Goal: Check status: Check status

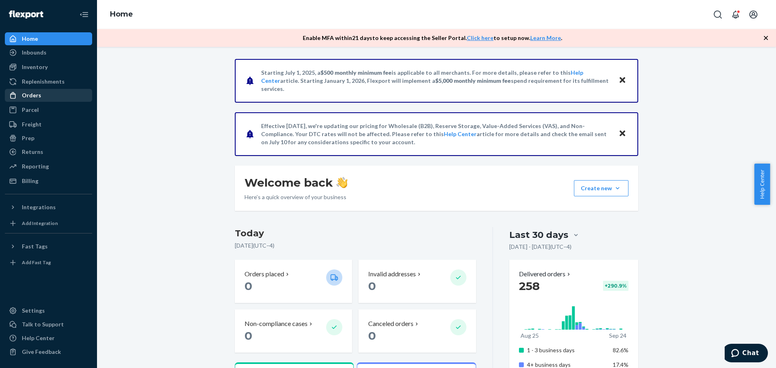
click at [38, 95] on div "Orders" at bounding box center [31, 95] width 19 height 8
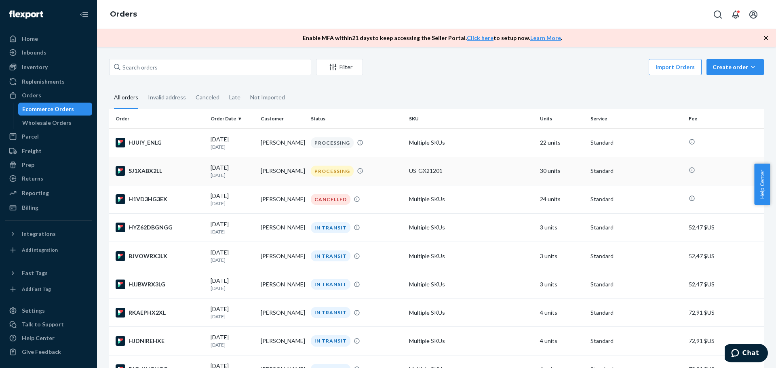
click at [145, 170] on div "SJ1XABX2LL" at bounding box center [160, 171] width 89 height 10
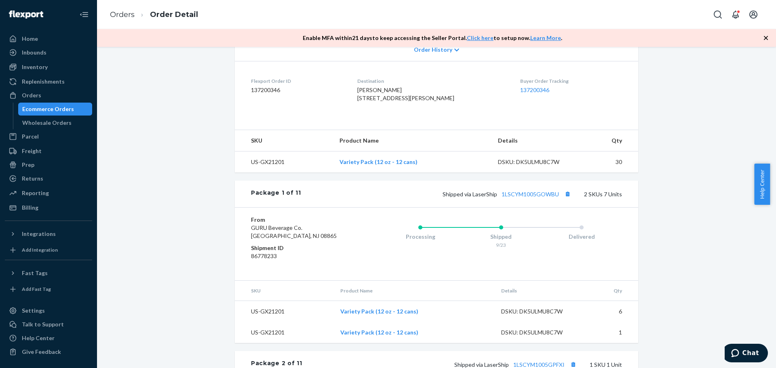
scroll to position [202, 0]
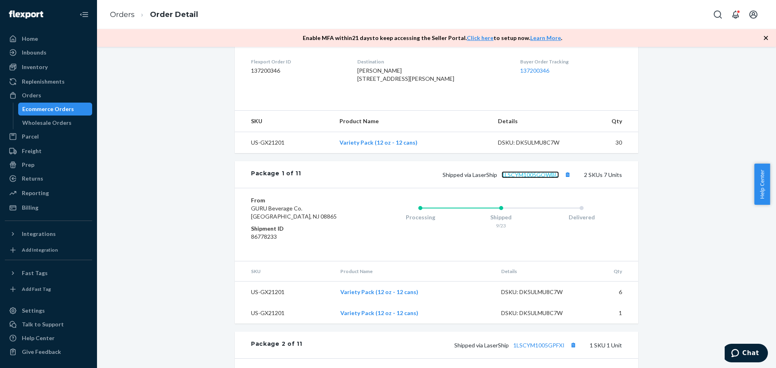
click at [537, 178] on link "1LSCYM1005GOWBU" at bounding box center [530, 174] width 57 height 7
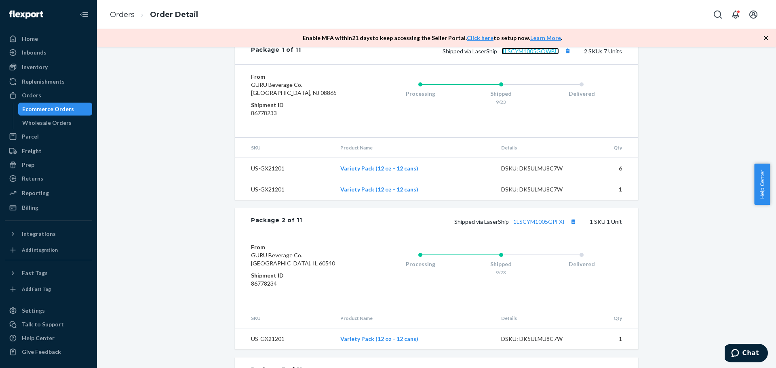
scroll to position [337, 0]
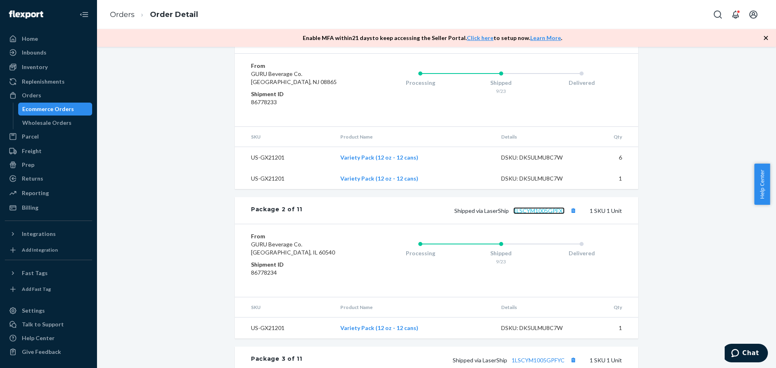
click at [539, 214] on link "1LSCYM1005GPFXI" at bounding box center [538, 210] width 51 height 7
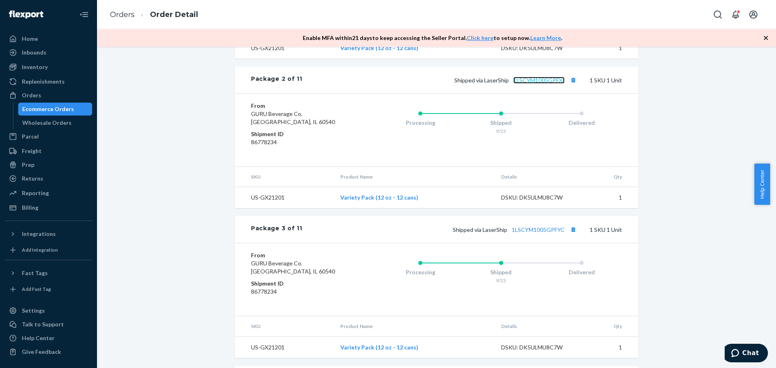
scroll to position [472, 0]
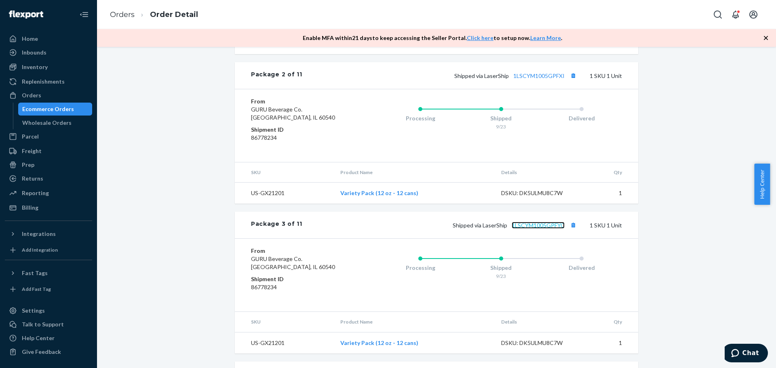
click at [536, 229] on link "1LSCYM1005GPFYC" at bounding box center [538, 225] width 53 height 7
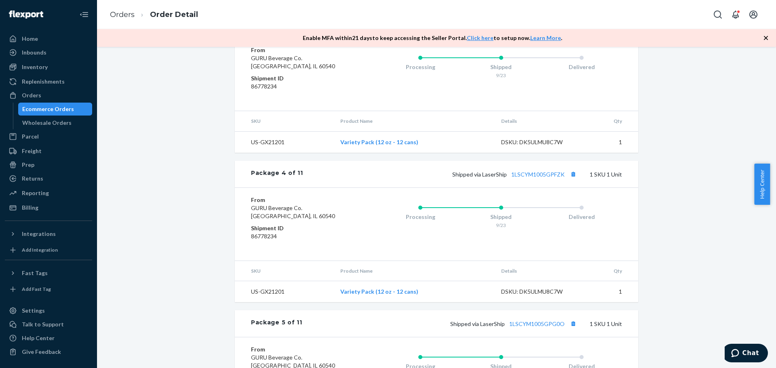
scroll to position [674, 0]
click at [549, 177] on link "1LSCYM1005GPFZK" at bounding box center [537, 173] width 53 height 7
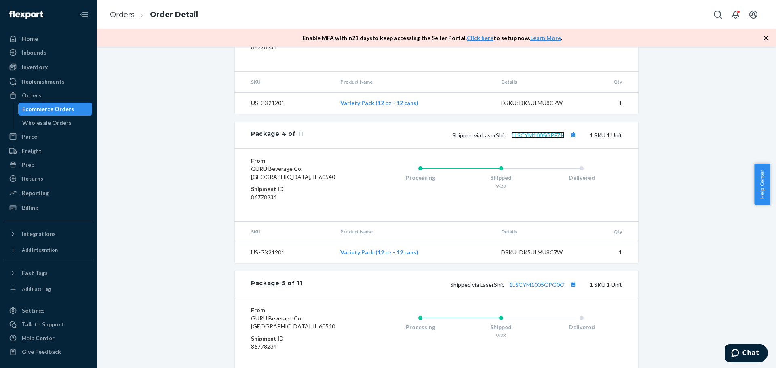
scroll to position [741, 0]
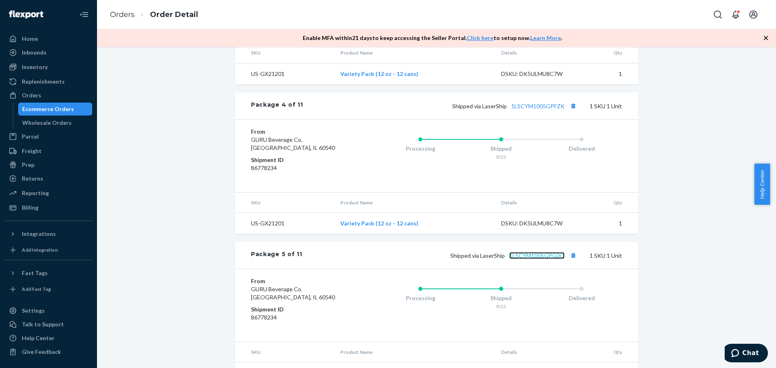
click at [547, 259] on link "1LSCYM1005GPG0O" at bounding box center [536, 255] width 55 height 7
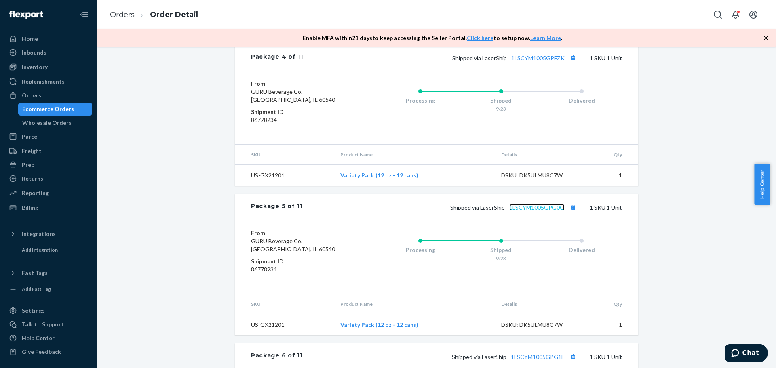
scroll to position [876, 0]
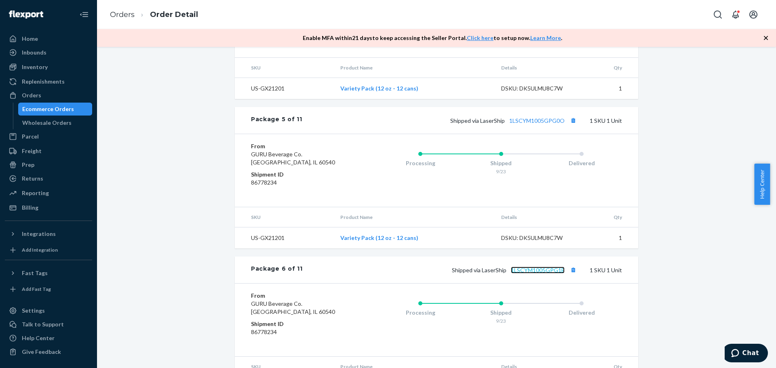
click at [542, 274] on link "1LSCYM1005GPG1E" at bounding box center [538, 270] width 54 height 7
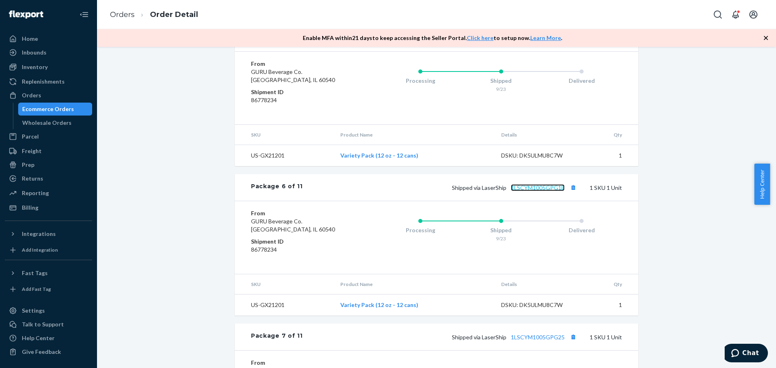
scroll to position [1011, 0]
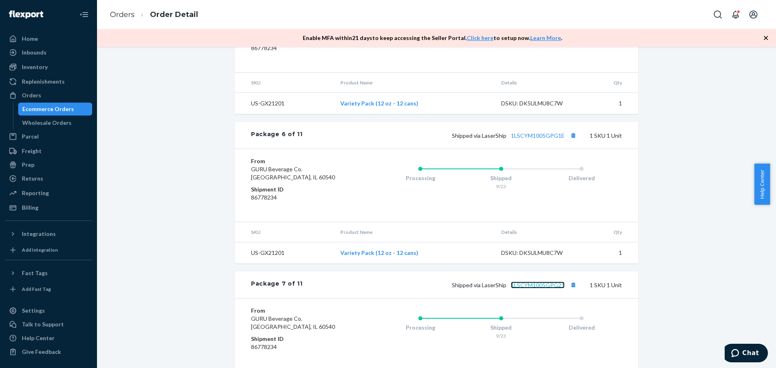
click at [544, 289] on link "1LSCYM1005GPG25" at bounding box center [538, 285] width 54 height 7
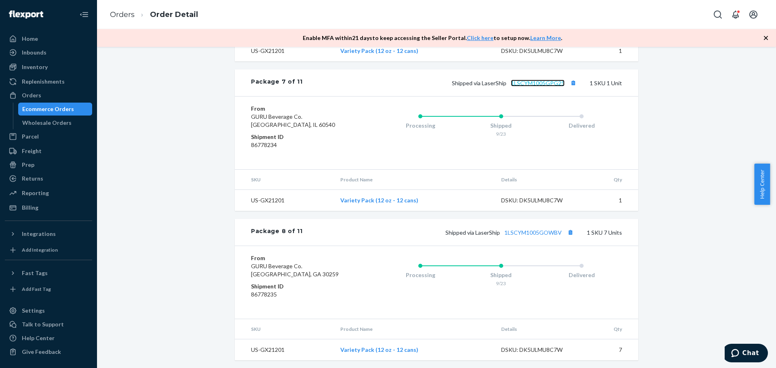
scroll to position [1280, 0]
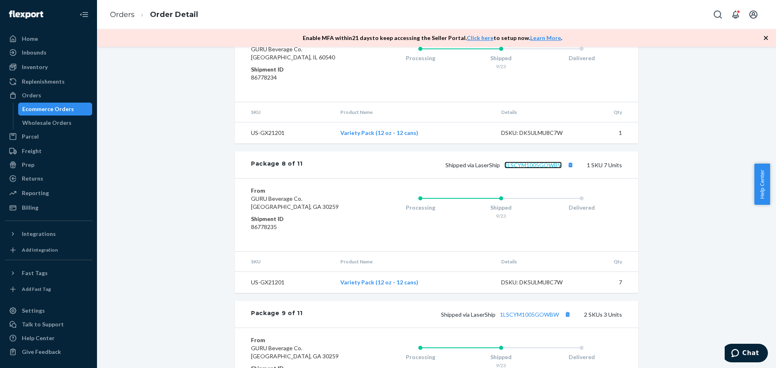
click at [537, 169] on link "1LSCYM1005GOWBV" at bounding box center [533, 165] width 57 height 7
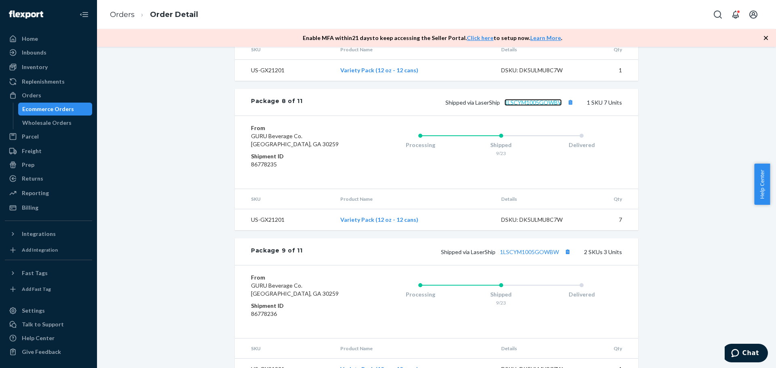
scroll to position [1348, 0]
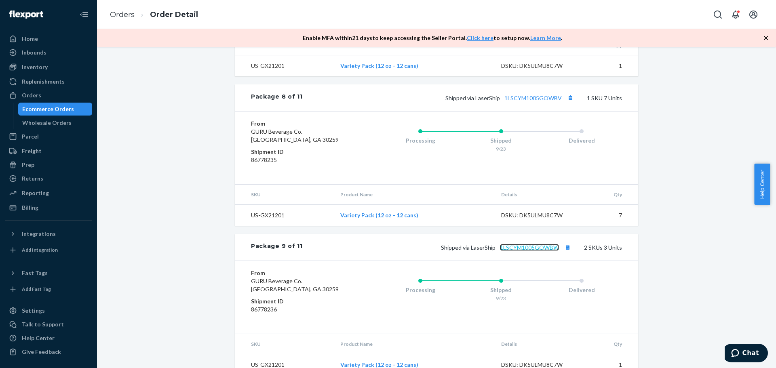
drag, startPoint x: 541, startPoint y: 265, endPoint x: 531, endPoint y: 256, distance: 13.4
click at [541, 251] on link "1LSCYM1005GOWBW" at bounding box center [529, 247] width 59 height 7
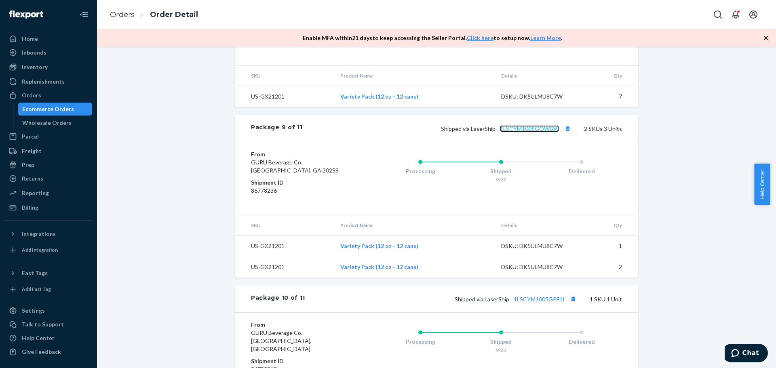
scroll to position [1483, 0]
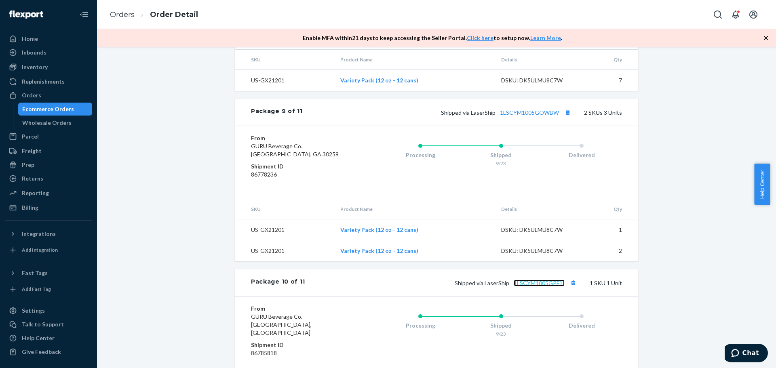
click at [550, 287] on link "1LSCYM1005GPF1I" at bounding box center [539, 283] width 51 height 7
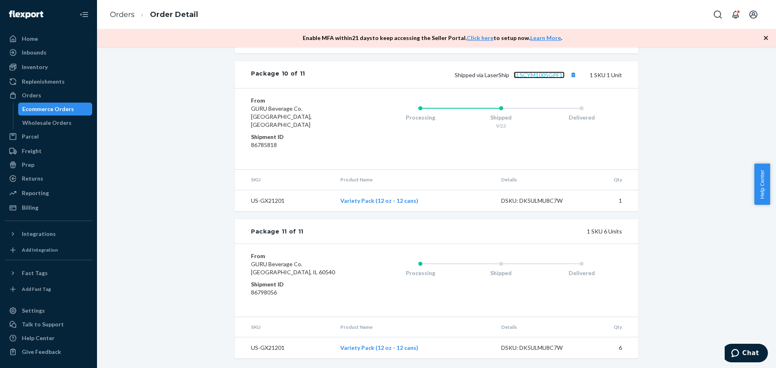
scroll to position [1699, 0]
click at [57, 109] on div "Ecommerce Orders" at bounding box center [48, 109] width 52 height 8
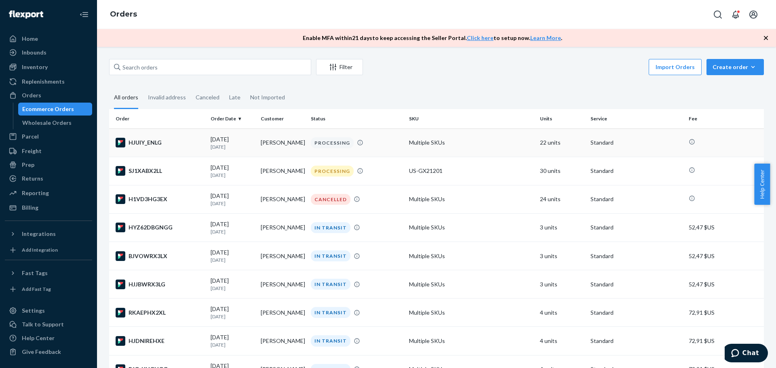
click at [150, 143] on div "HJUIY_ENLG" at bounding box center [160, 143] width 89 height 10
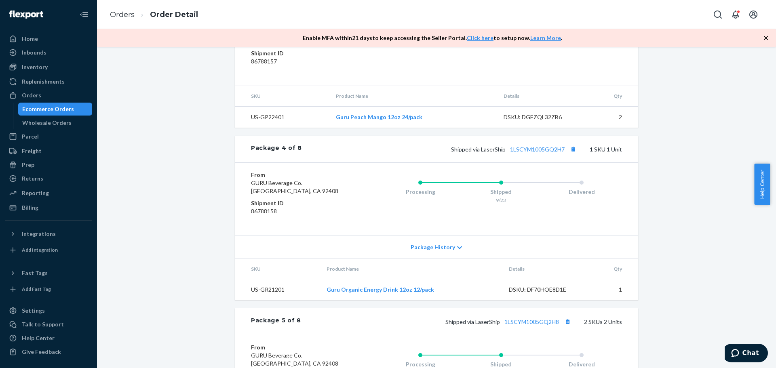
scroll to position [741, 0]
click at [42, 108] on div "Ecommerce Orders" at bounding box center [48, 109] width 52 height 8
